Goal: Task Accomplishment & Management: Manage account settings

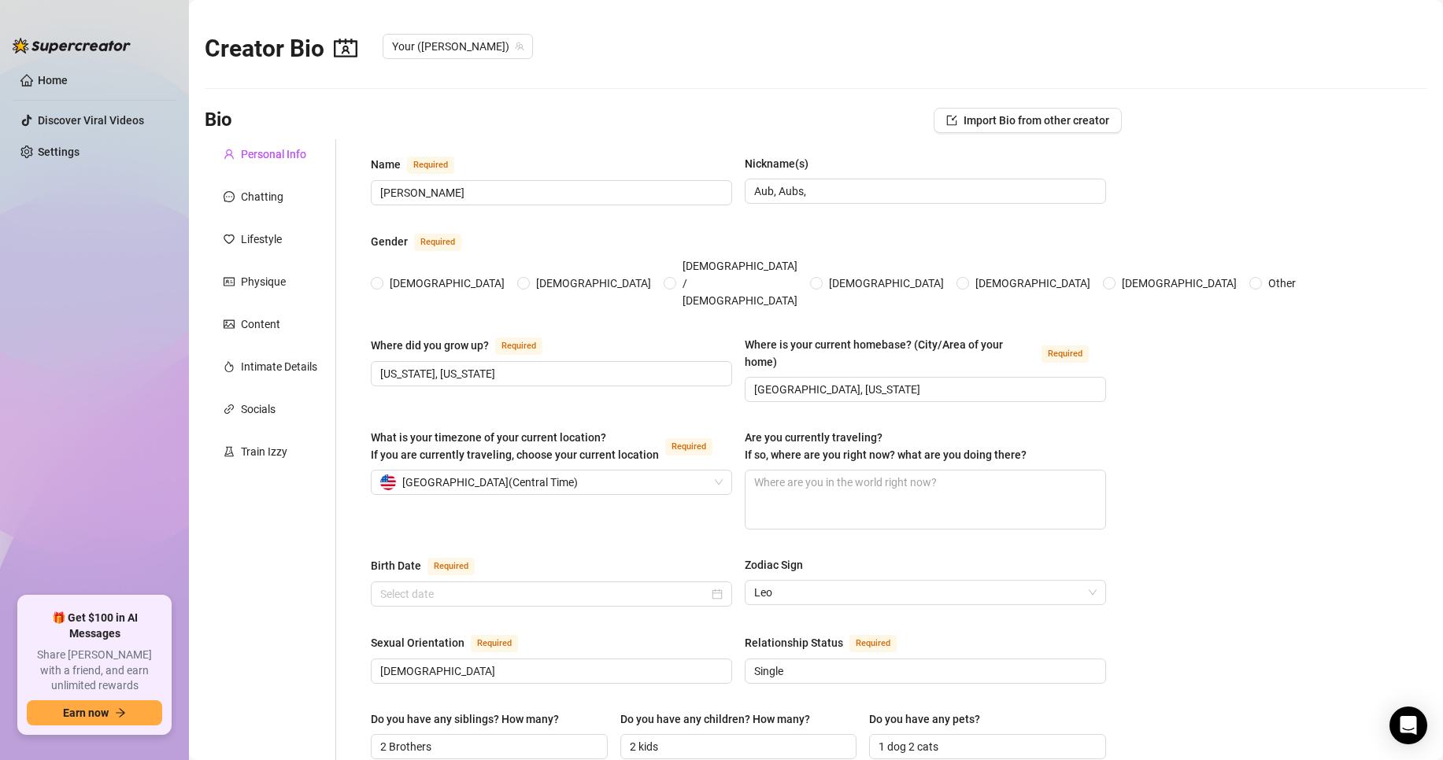
radio input "true"
type input "[DATE]"
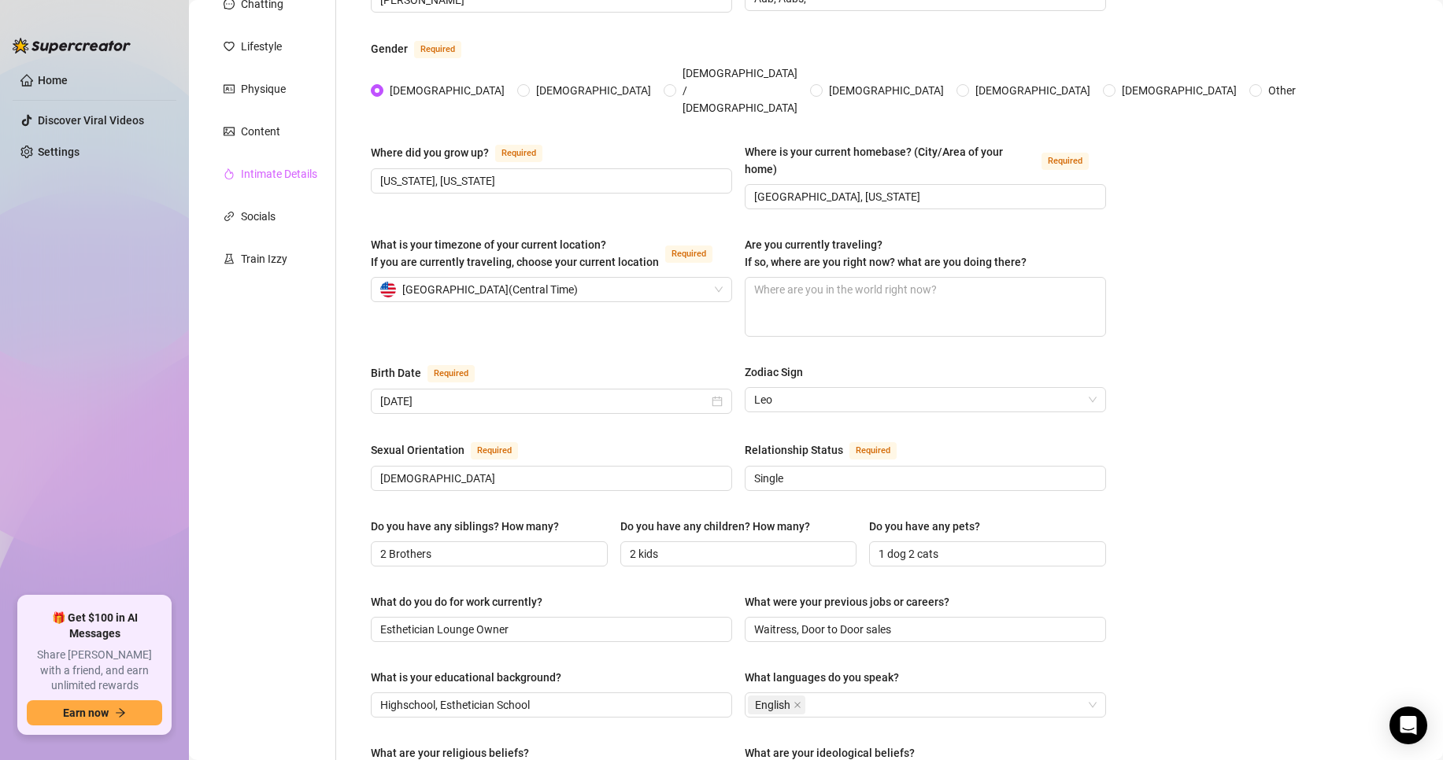
scroll to position [114, 0]
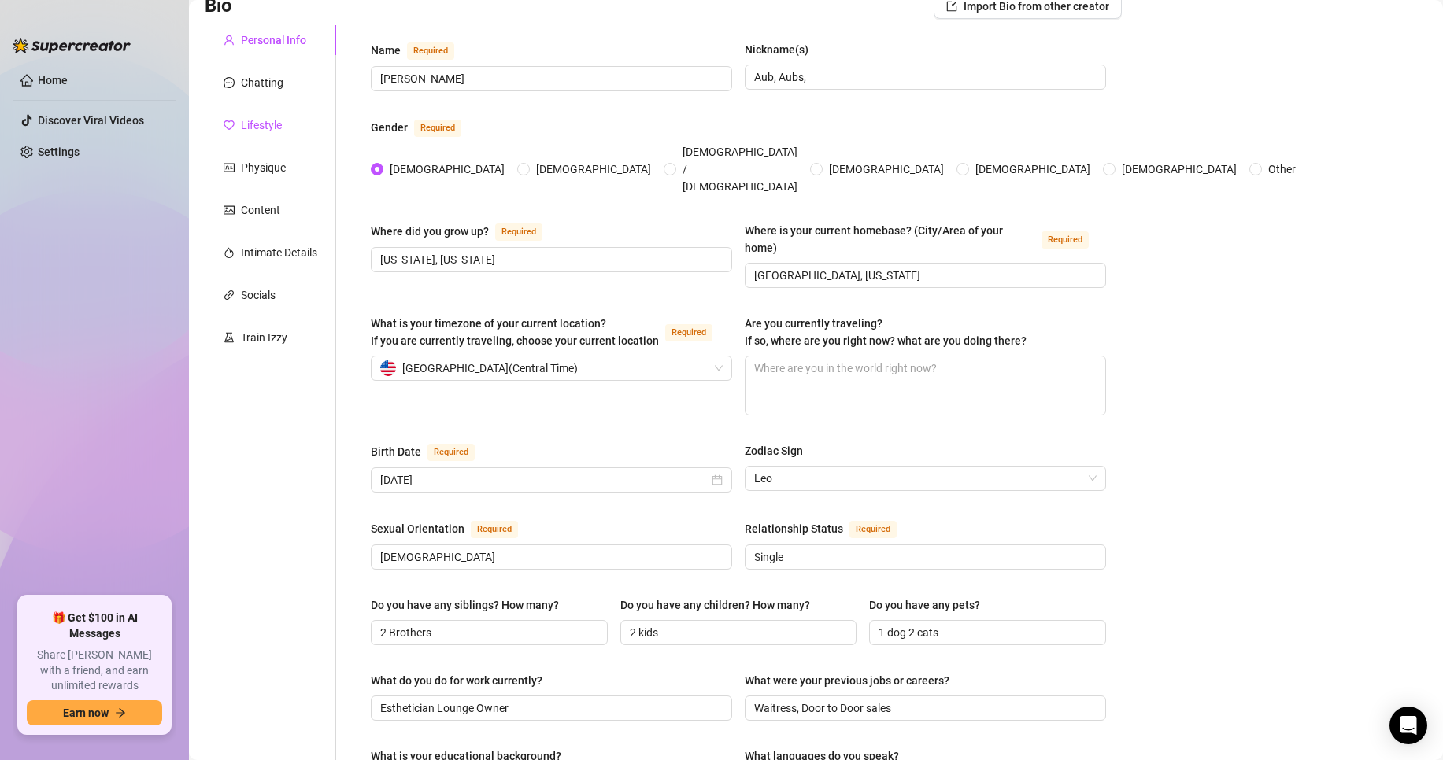
click at [265, 119] on div "Lifestyle" at bounding box center [261, 125] width 41 height 17
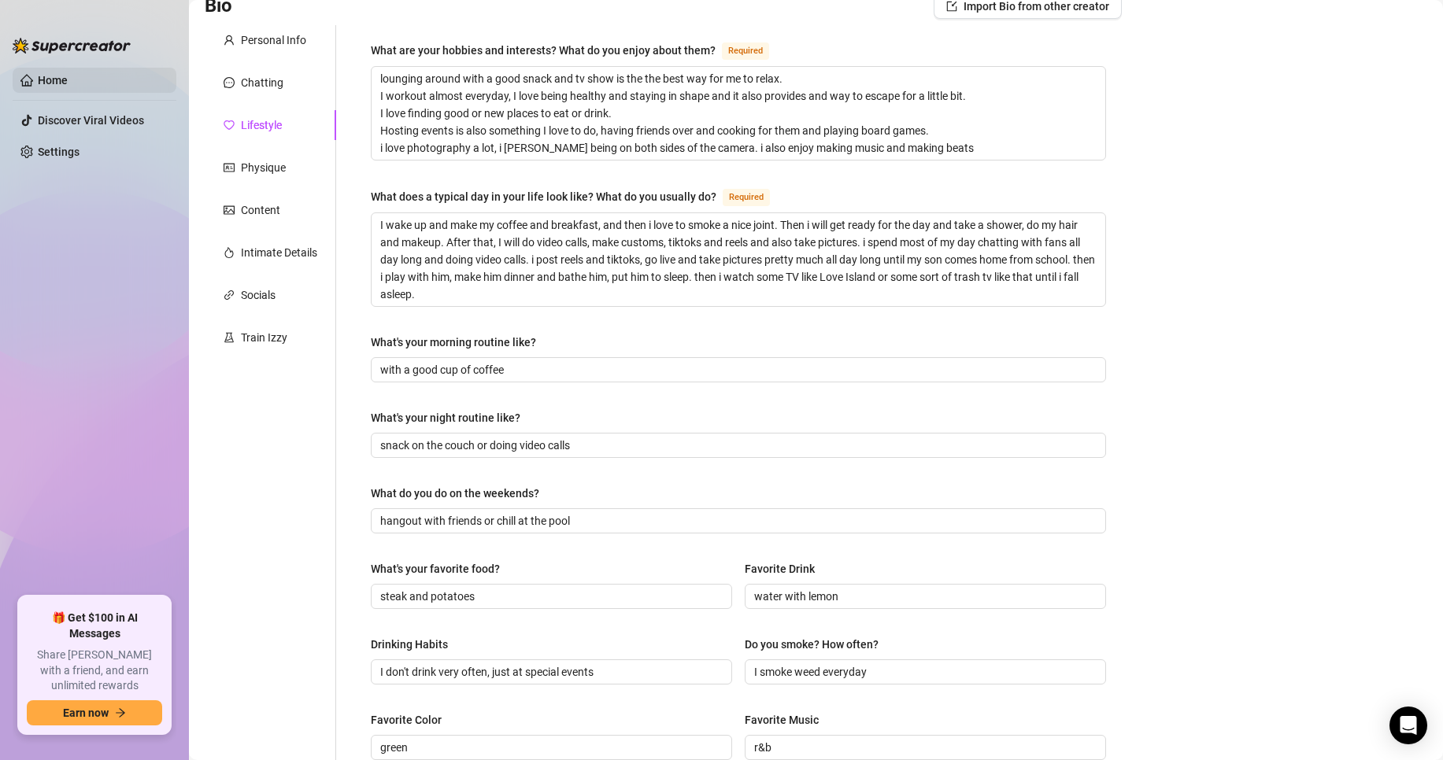
click at [38, 80] on link "Home" at bounding box center [53, 80] width 30 height 13
